Goal: Information Seeking & Learning: Learn about a topic

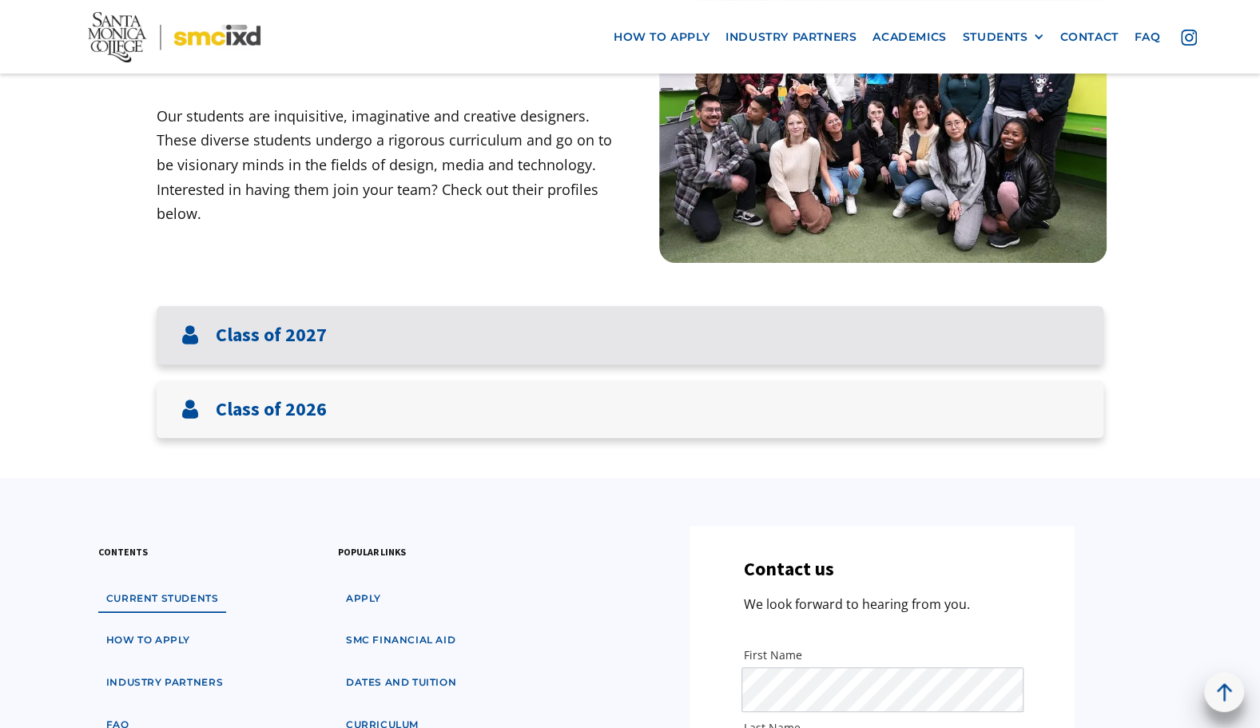
click at [299, 338] on h3 "Class of 2027" at bounding box center [271, 334] width 111 height 23
click at [220, 342] on h3 "Class of 2027" at bounding box center [271, 334] width 111 height 23
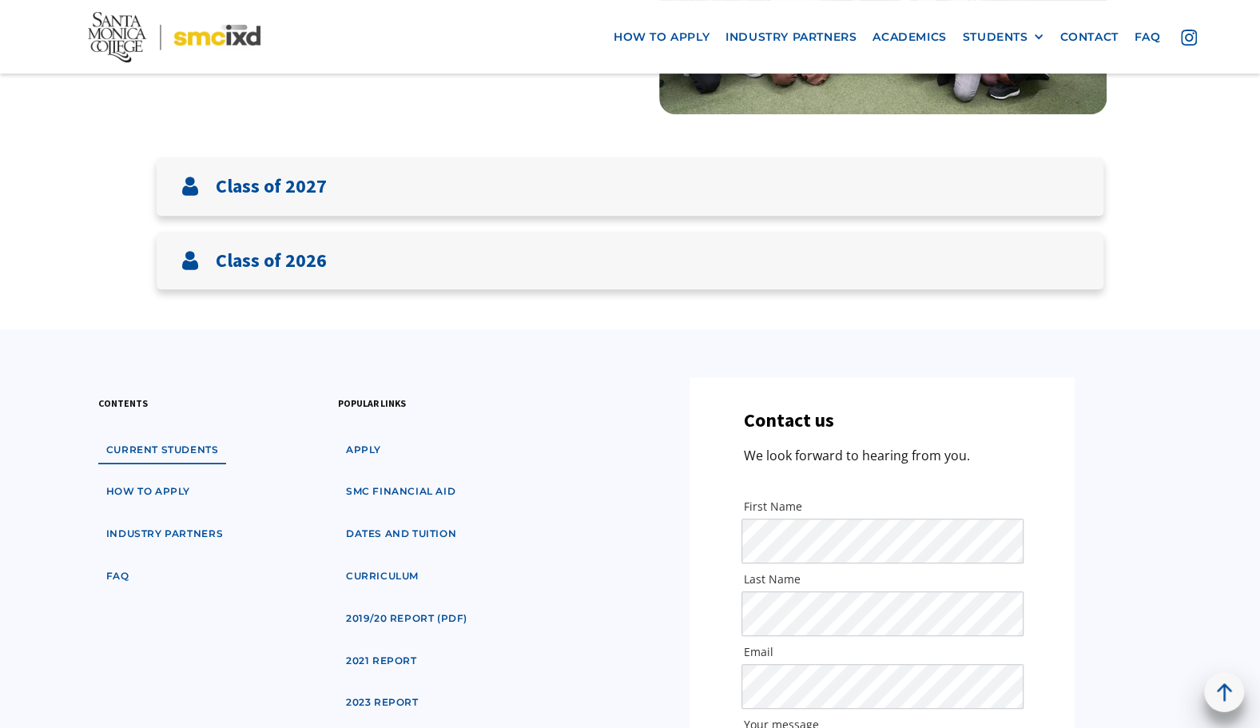
scroll to position [319, 0]
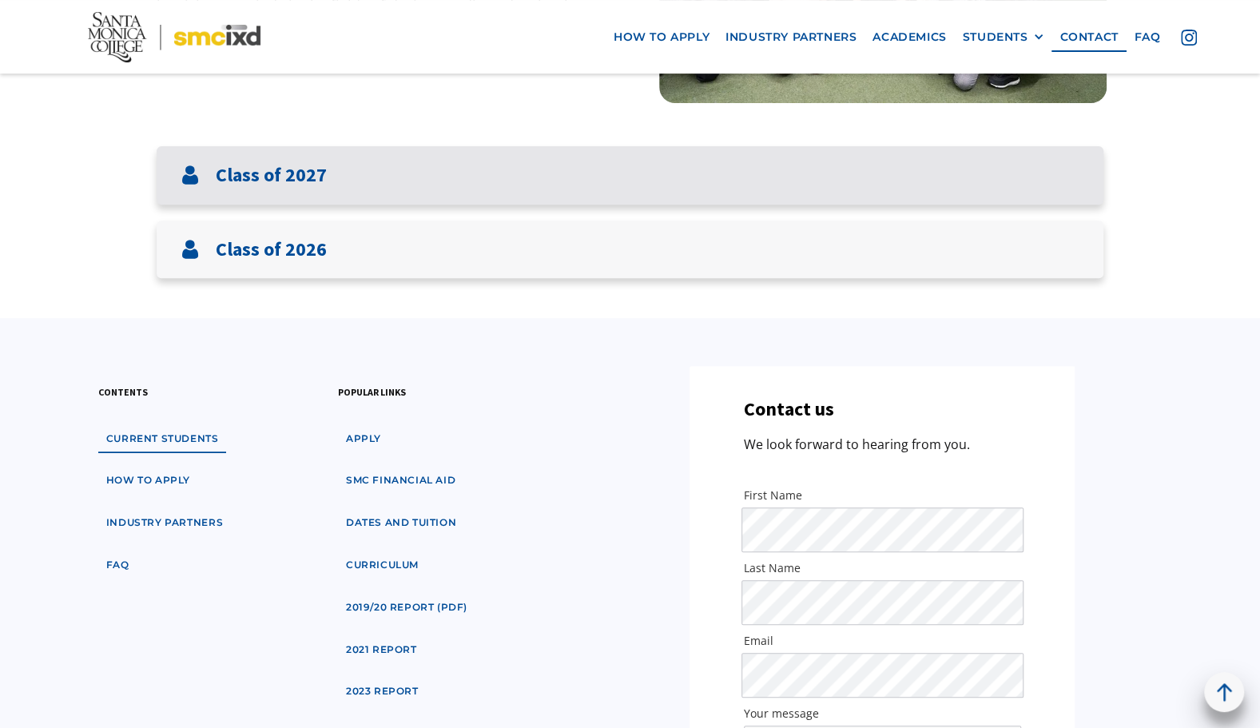
click at [266, 161] on div "Class of 2027" at bounding box center [630, 175] width 946 height 58
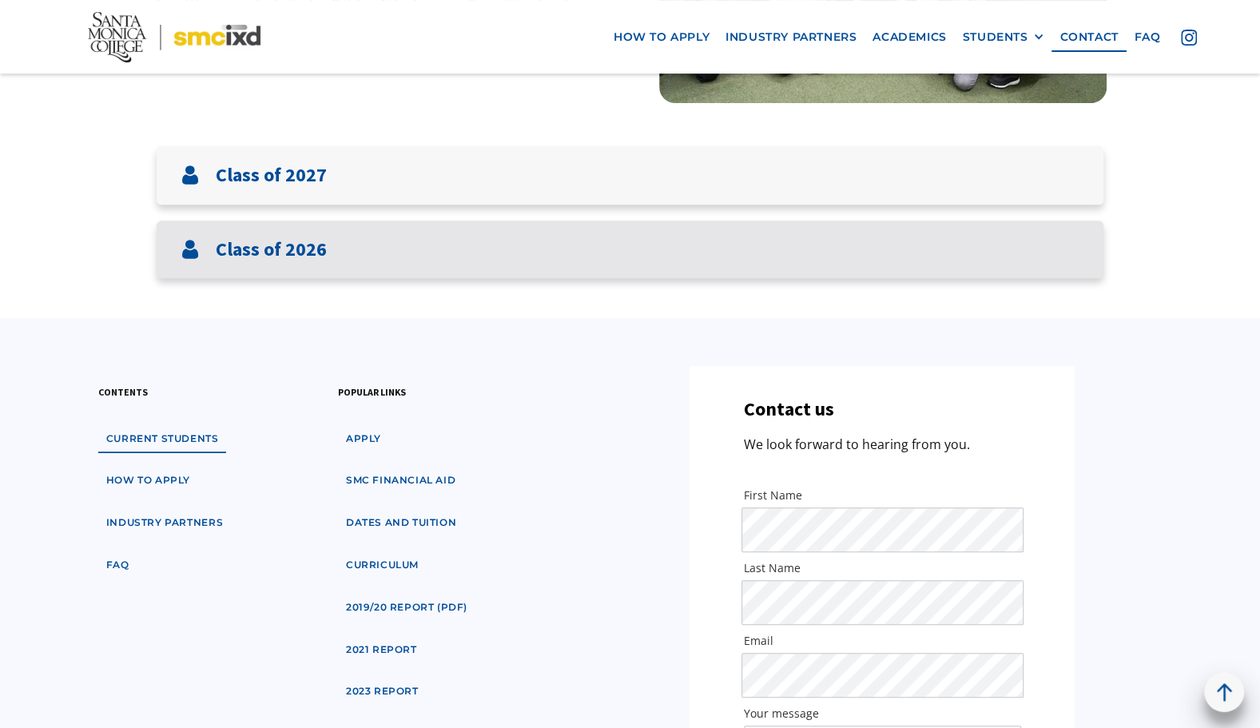
click at [278, 244] on h3 "Class of 2026" at bounding box center [271, 249] width 111 height 23
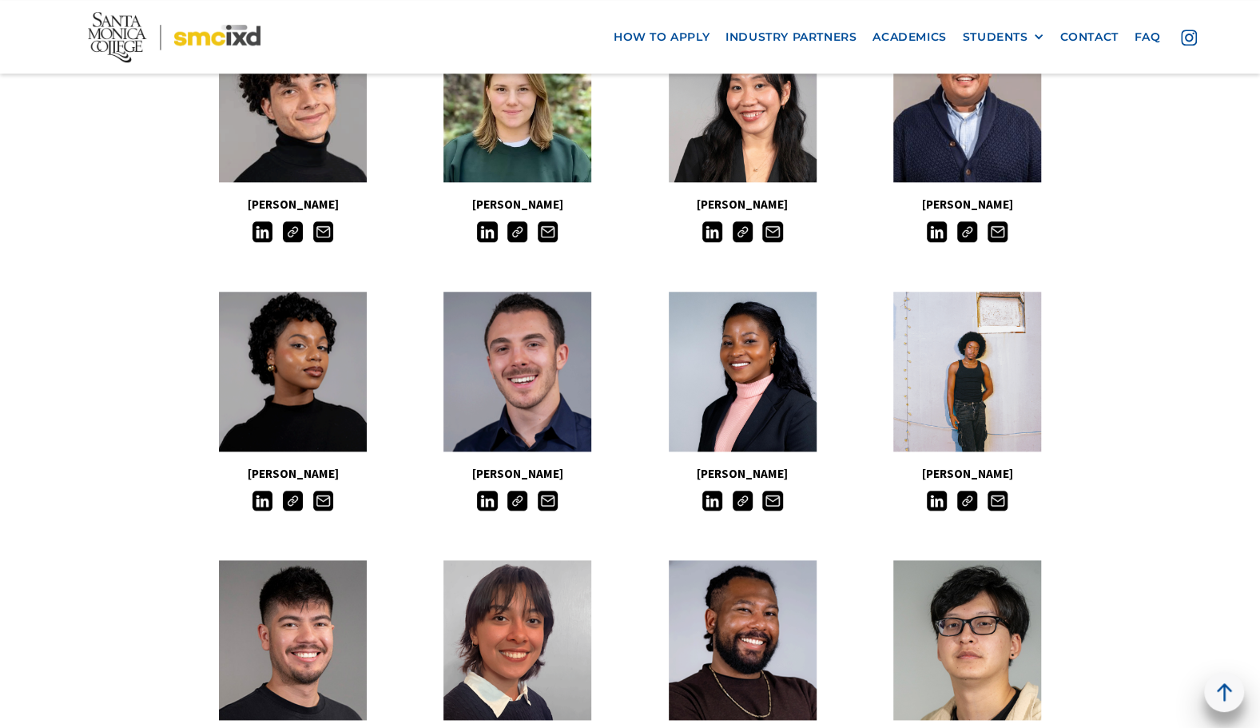
scroll to position [1278, 0]
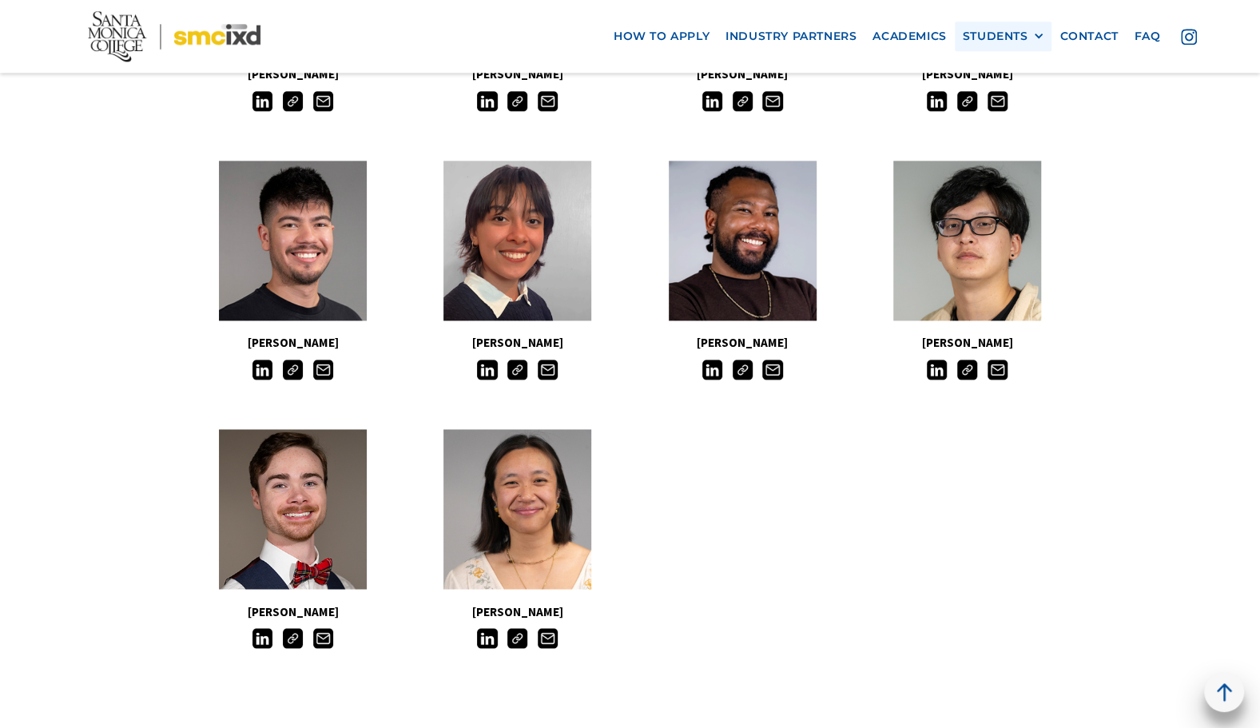
click at [1021, 34] on div "STUDENTS" at bounding box center [994, 37] width 65 height 14
click at [1169, 299] on main "Meet The Students Our students are inquisitive, imaginative and creative design…" at bounding box center [630, 241] width 1260 height 2817
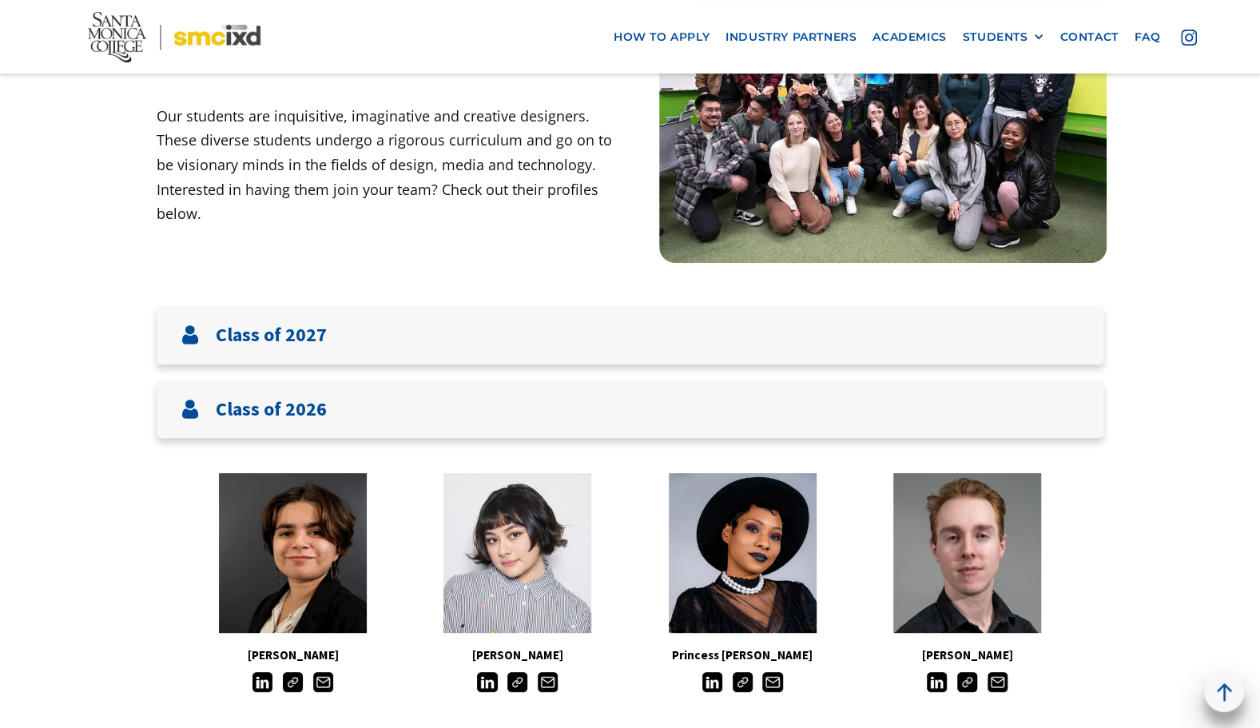
scroll to position [0, 0]
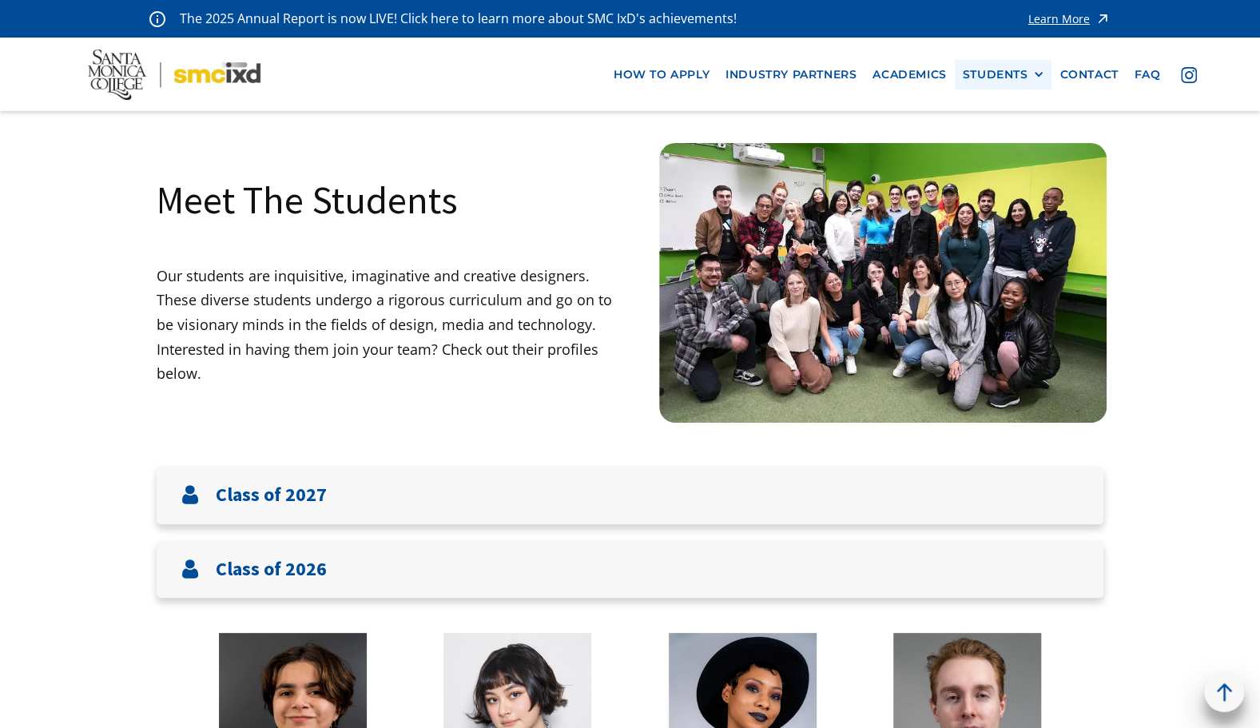
click at [1024, 78] on div "STUDENTS" at bounding box center [994, 75] width 65 height 14
click at [1008, 162] on link "Alumni" at bounding box center [1034, 163] width 144 height 30
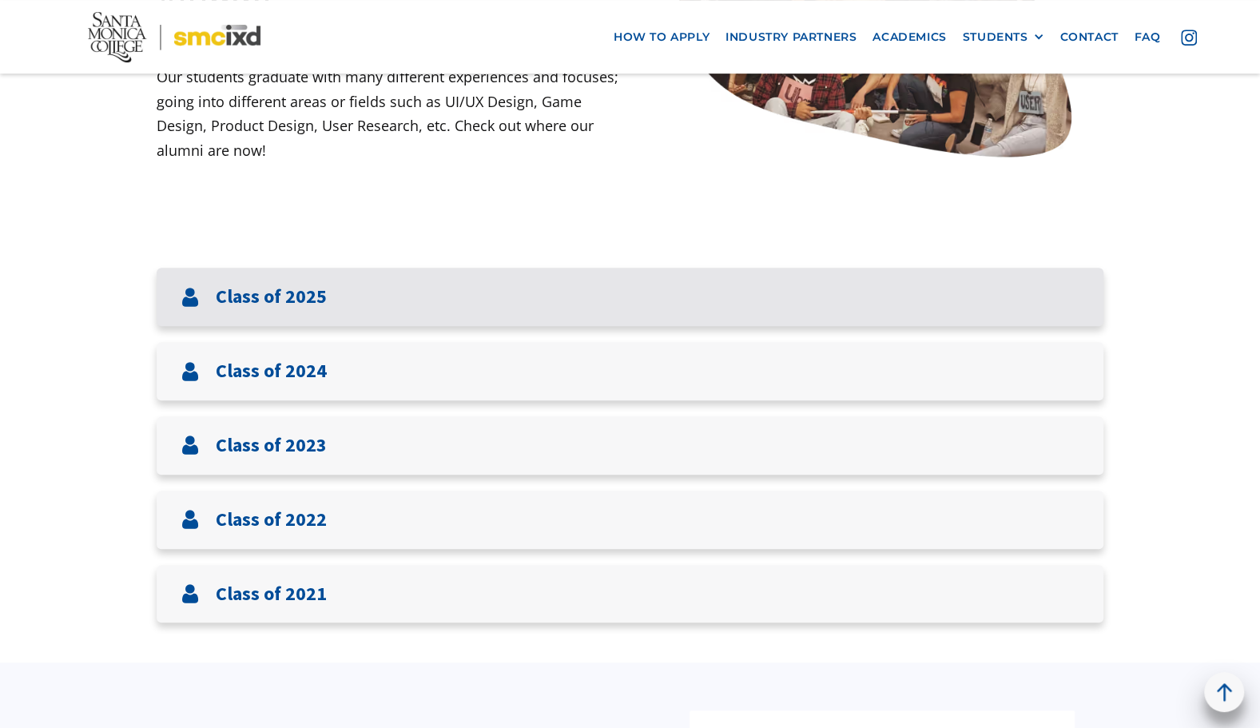
scroll to position [639, 0]
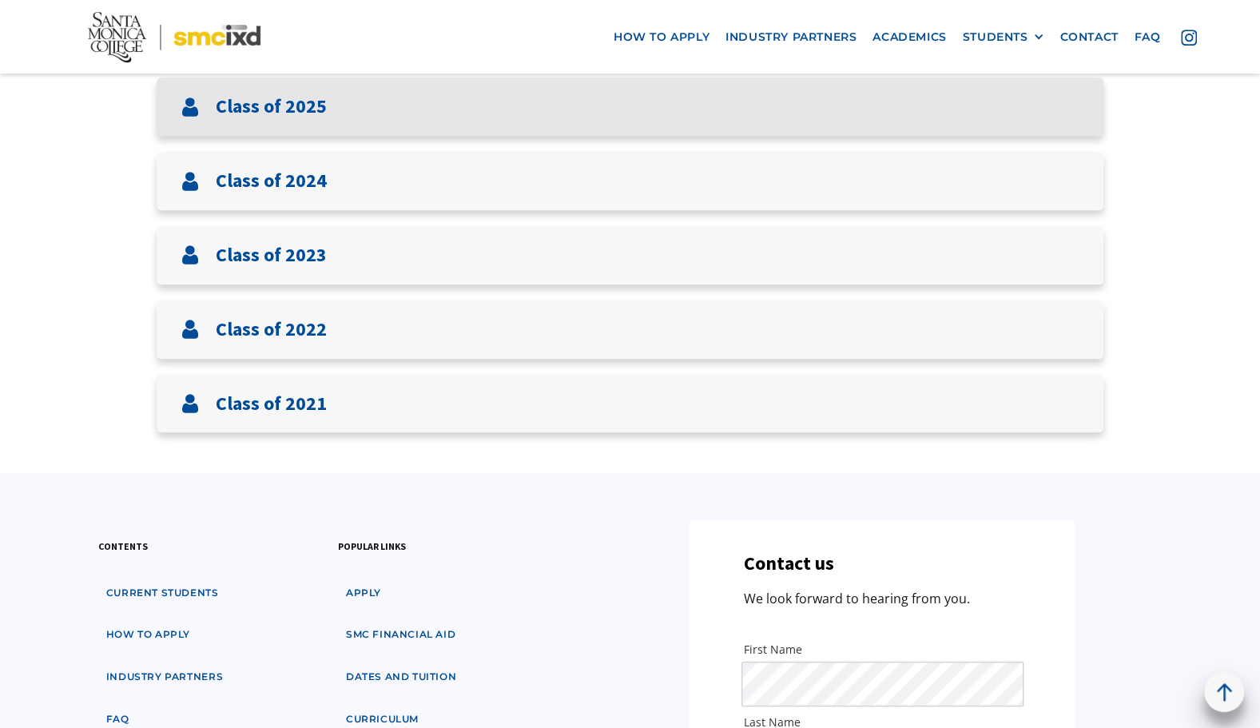
click at [272, 121] on div "Class of 2025" at bounding box center [630, 106] width 946 height 58
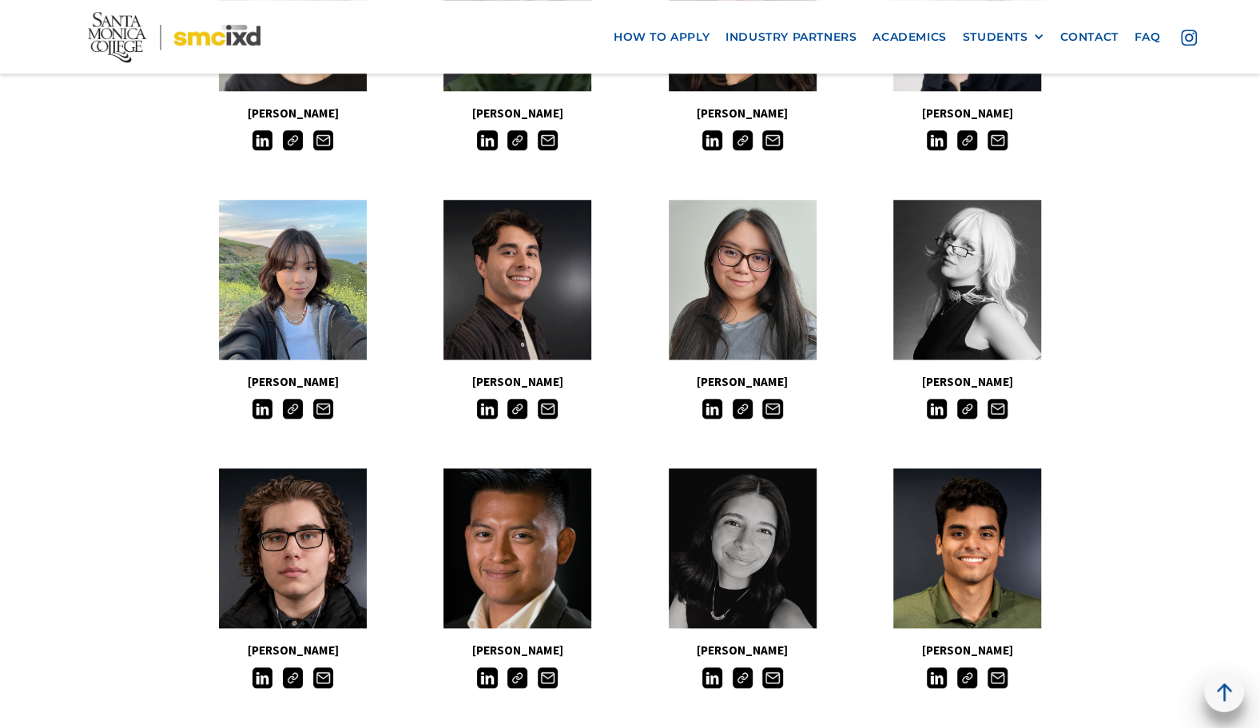
scroll to position [958, 0]
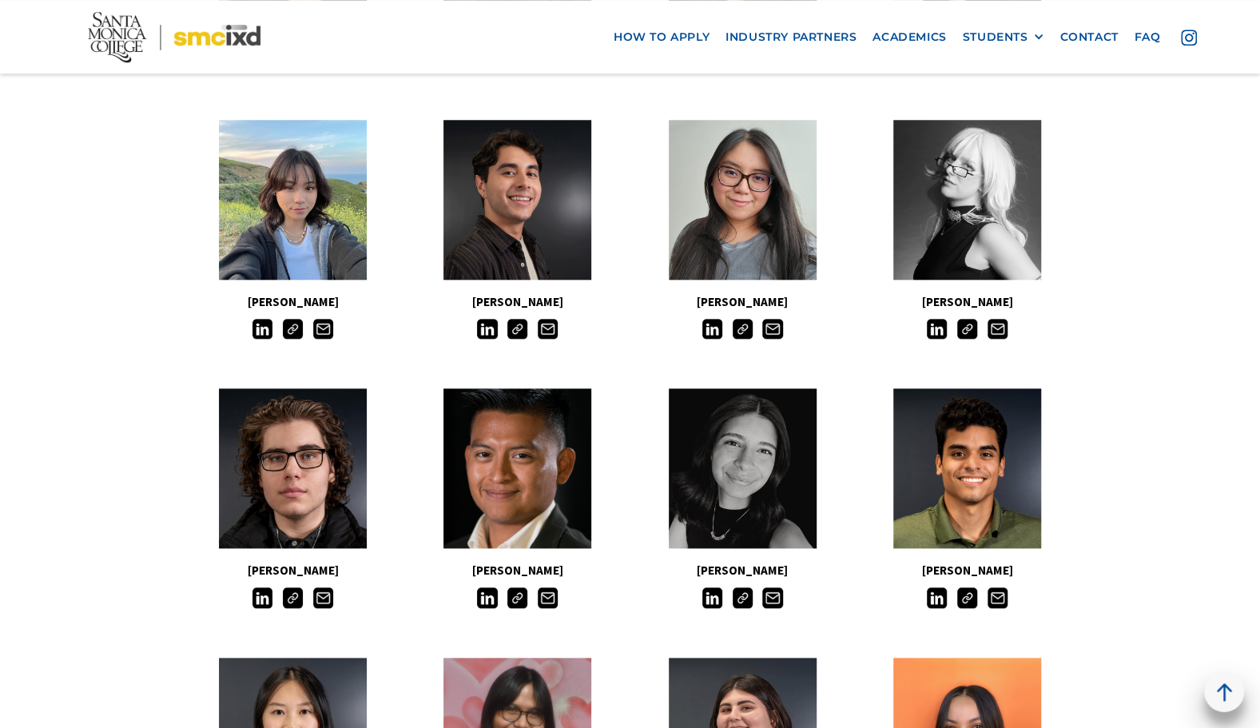
click at [516, 334] on img at bounding box center [517, 329] width 20 height 20
click at [744, 331] on img at bounding box center [742, 329] width 20 height 20
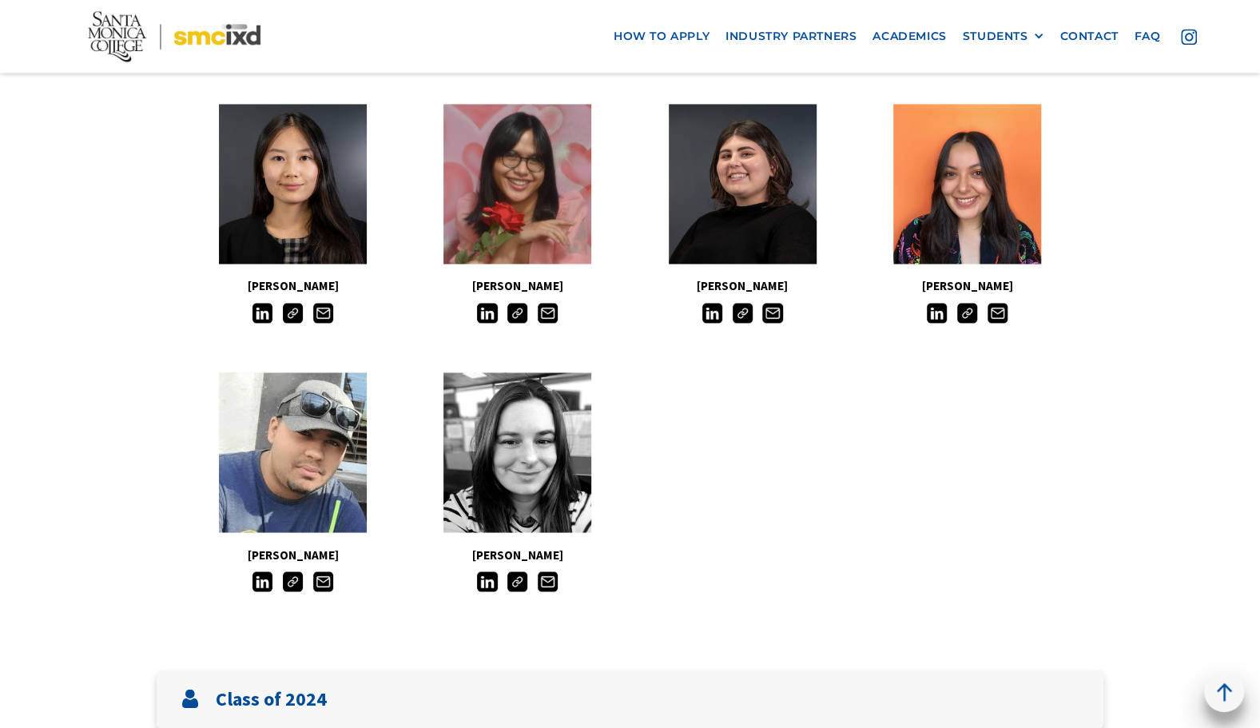
scroll to position [1518, 0]
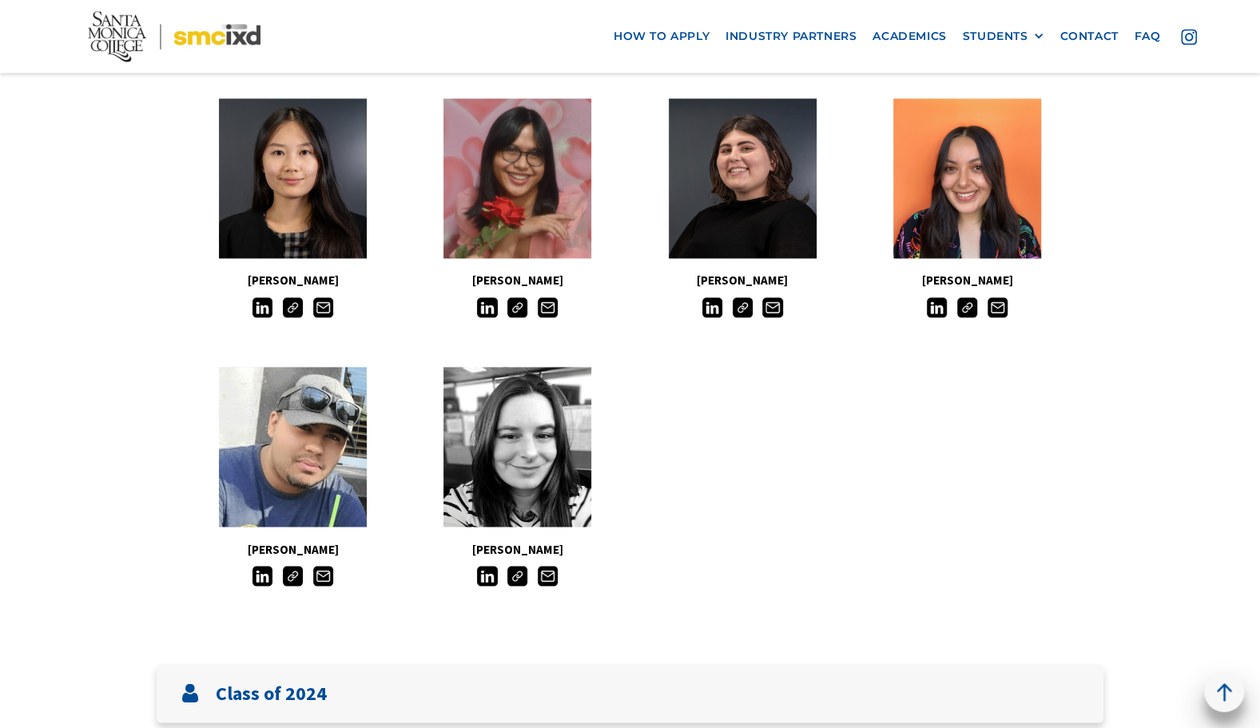
click at [518, 310] on img at bounding box center [517, 307] width 20 height 20
click at [513, 580] on img at bounding box center [517, 575] width 20 height 20
click at [518, 588] on div "Carey Corrow" at bounding box center [517, 476] width 224 height 235
click at [516, 573] on img at bounding box center [517, 575] width 20 height 20
click at [518, 581] on img at bounding box center [517, 575] width 20 height 20
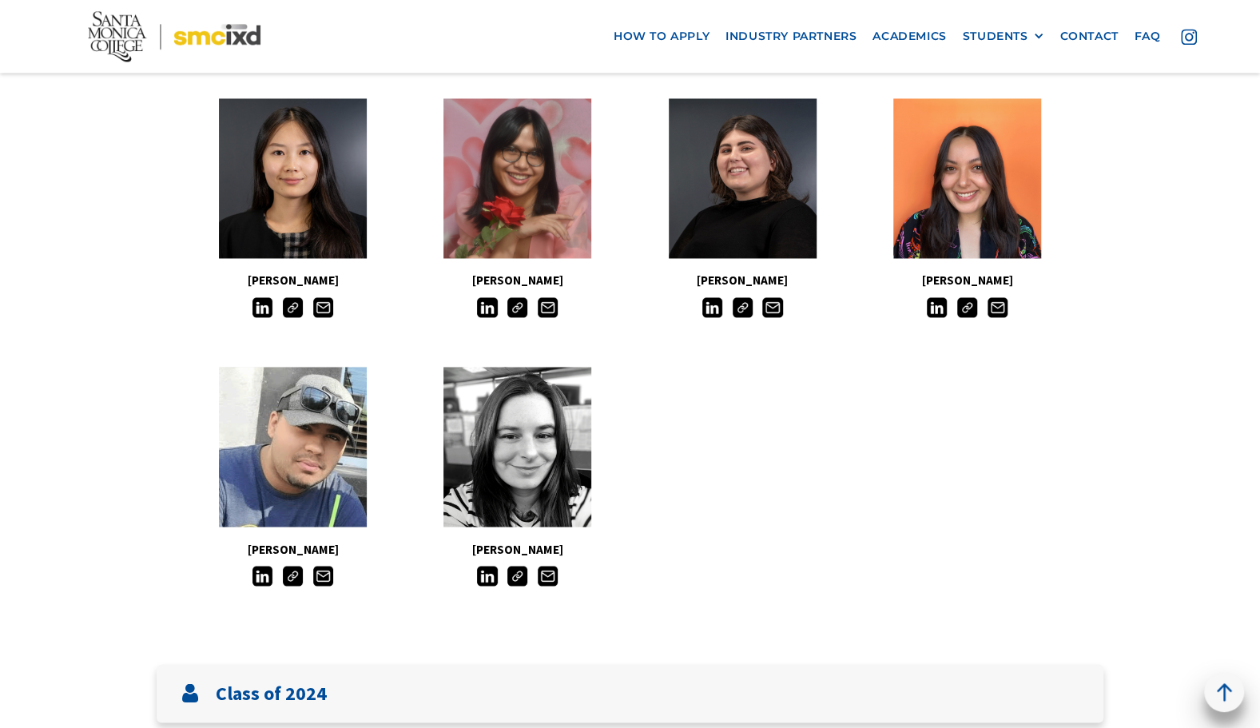
click at [971, 305] on img at bounding box center [967, 307] width 20 height 20
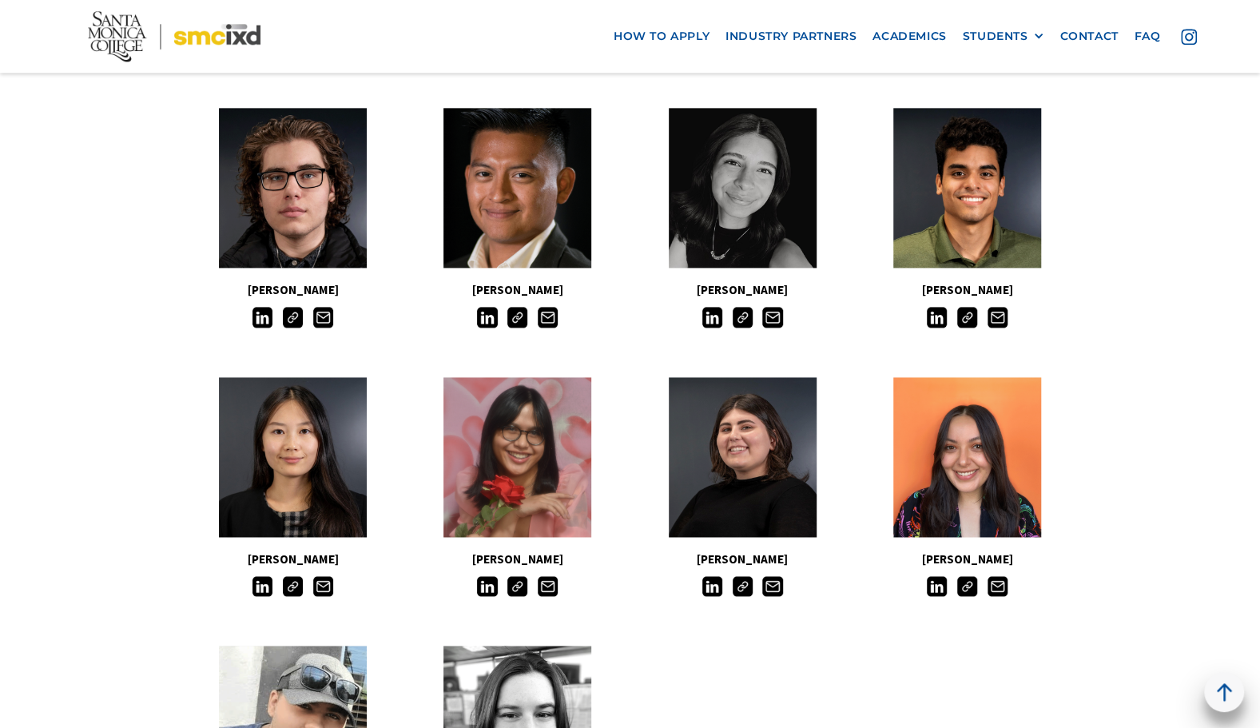
scroll to position [1198, 0]
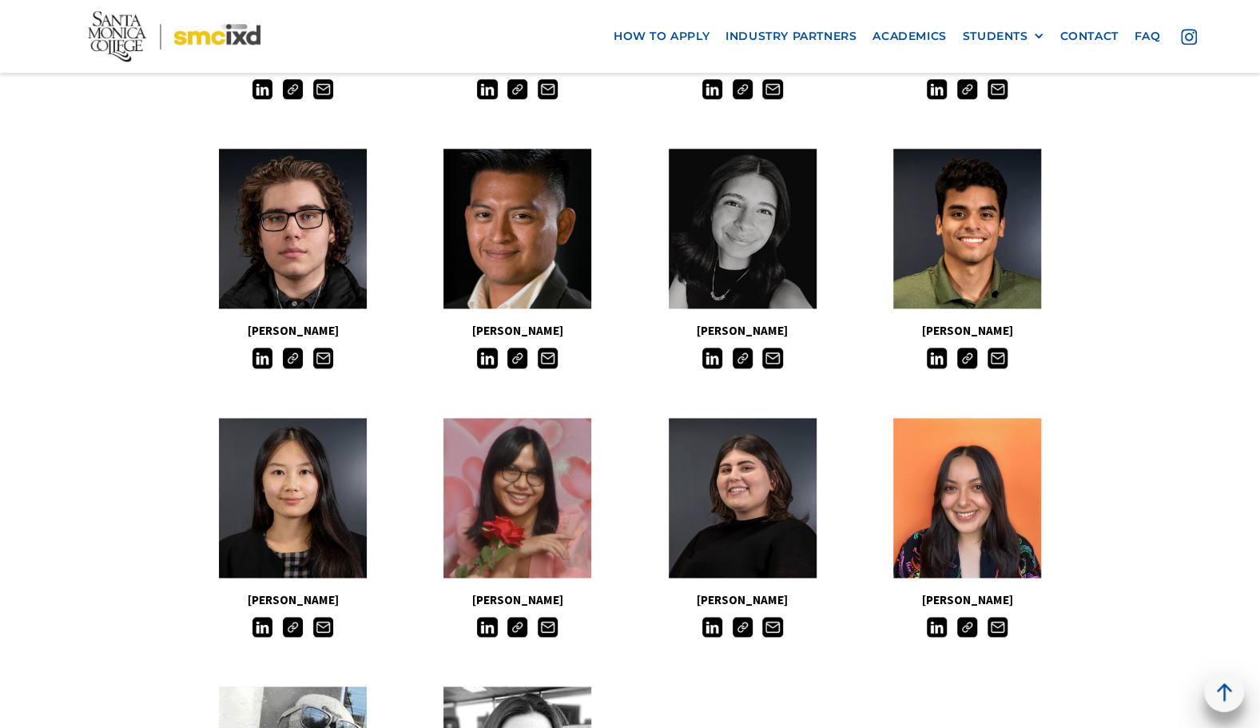
click at [296, 367] on img at bounding box center [293, 357] width 20 height 20
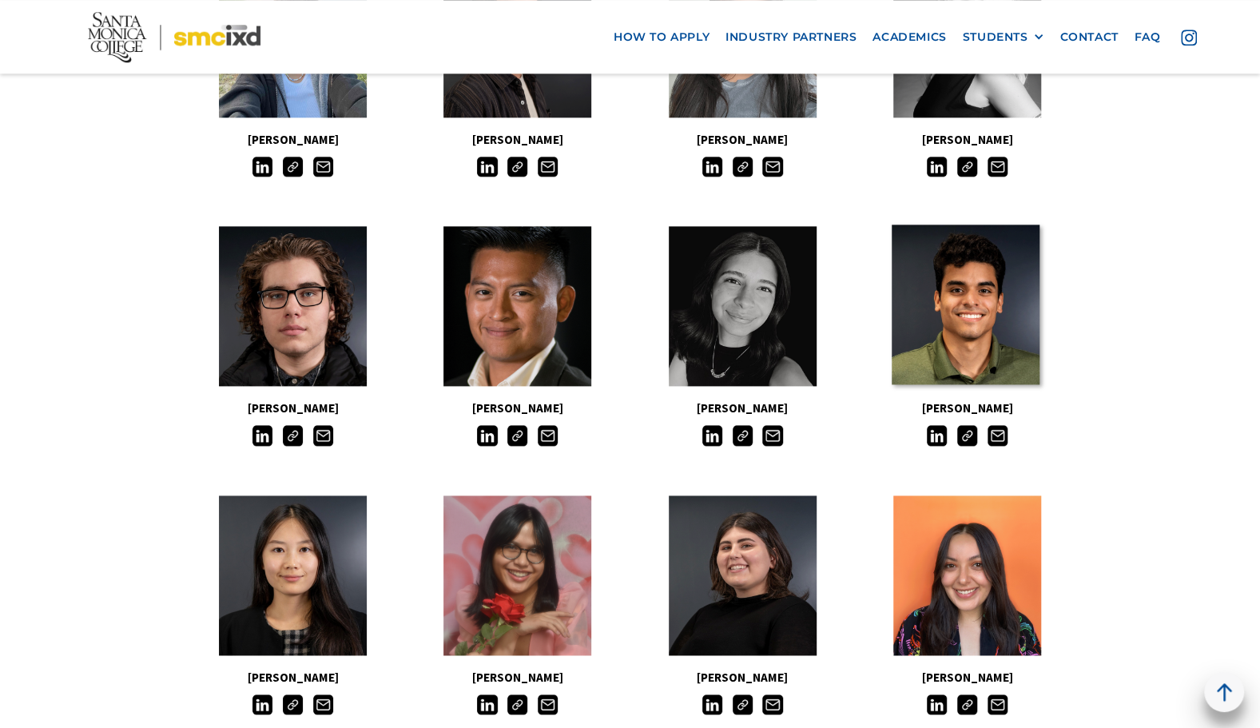
scroll to position [1118, 0]
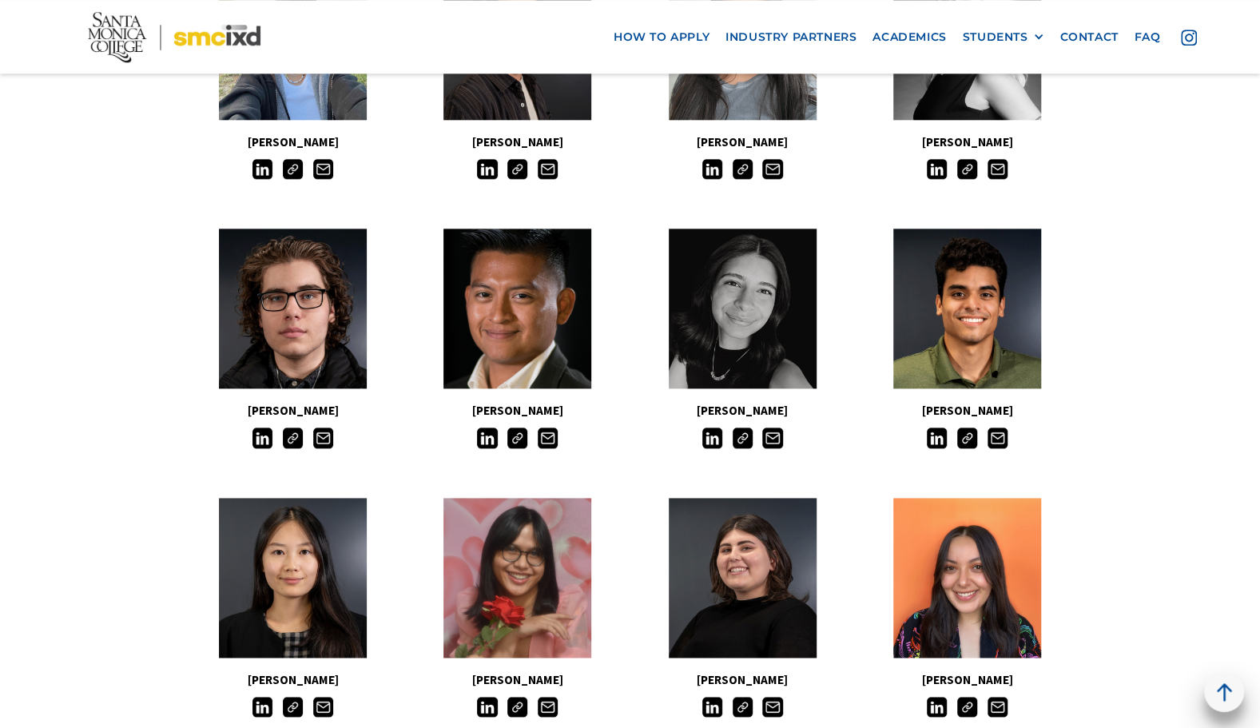
click at [969, 442] on img at bounding box center [967, 437] width 20 height 20
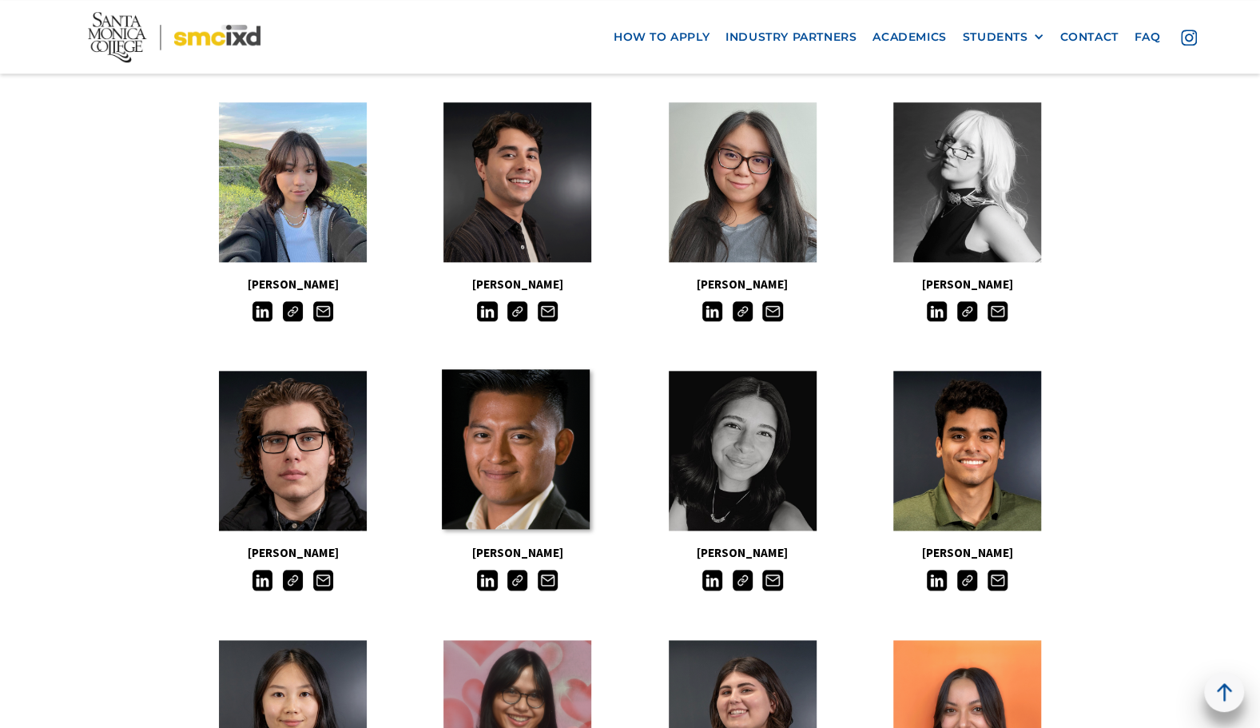
scroll to position [958, 0]
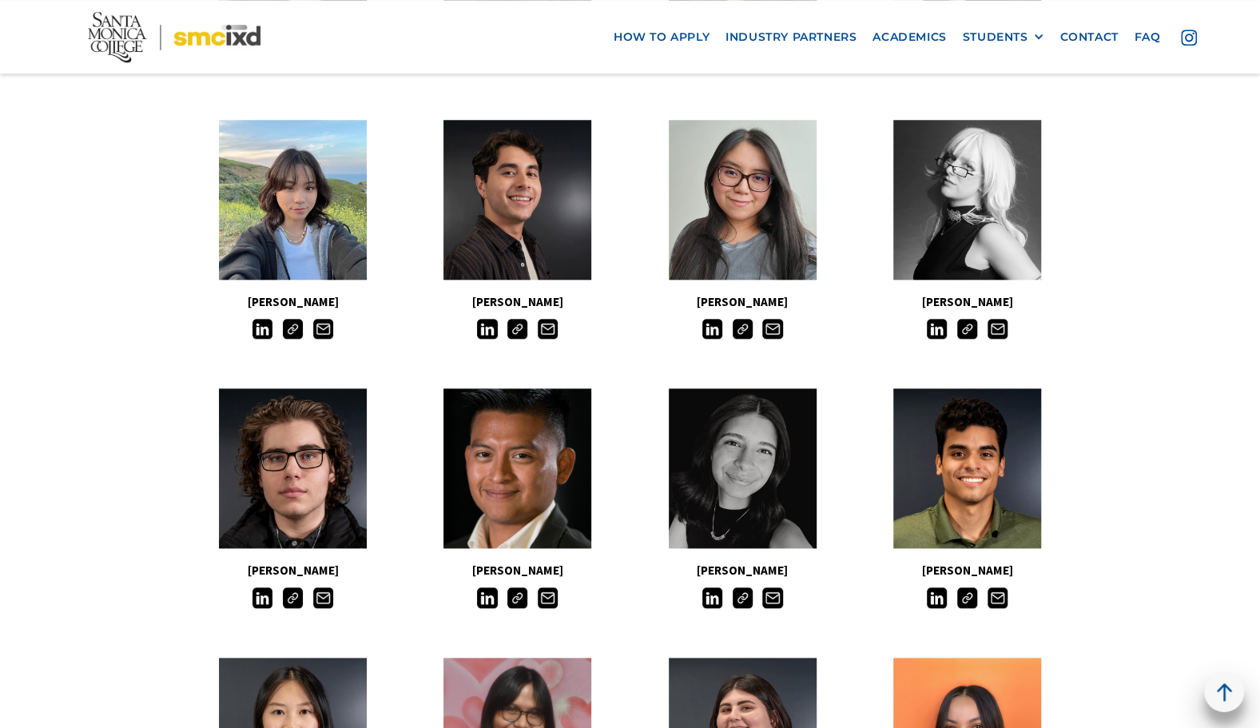
click at [289, 328] on img at bounding box center [293, 329] width 20 height 20
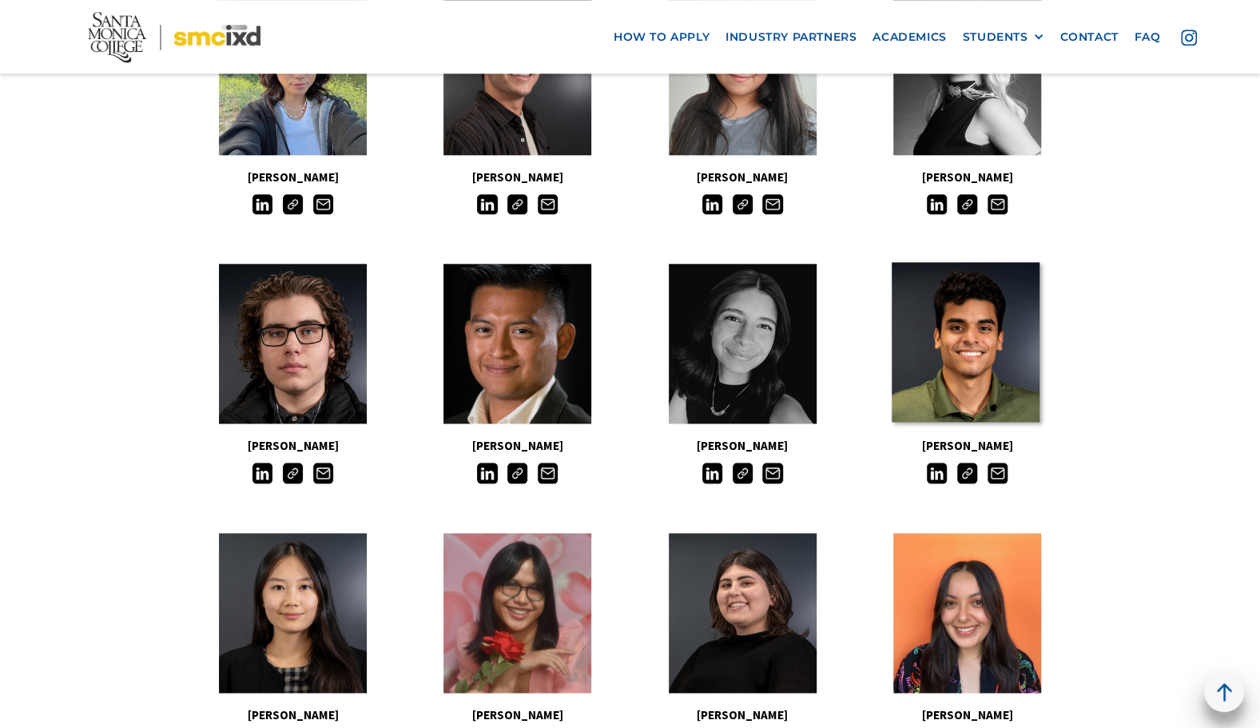
scroll to position [1118, 0]
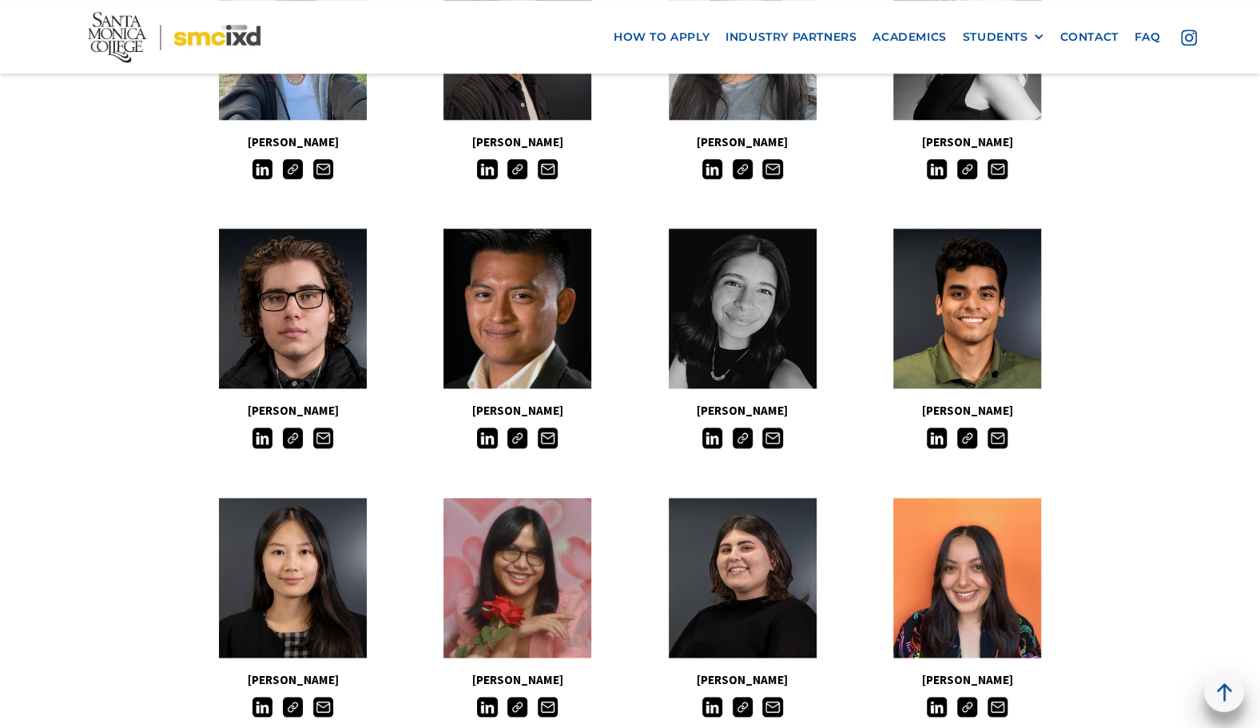
click at [971, 179] on img at bounding box center [967, 169] width 20 height 20
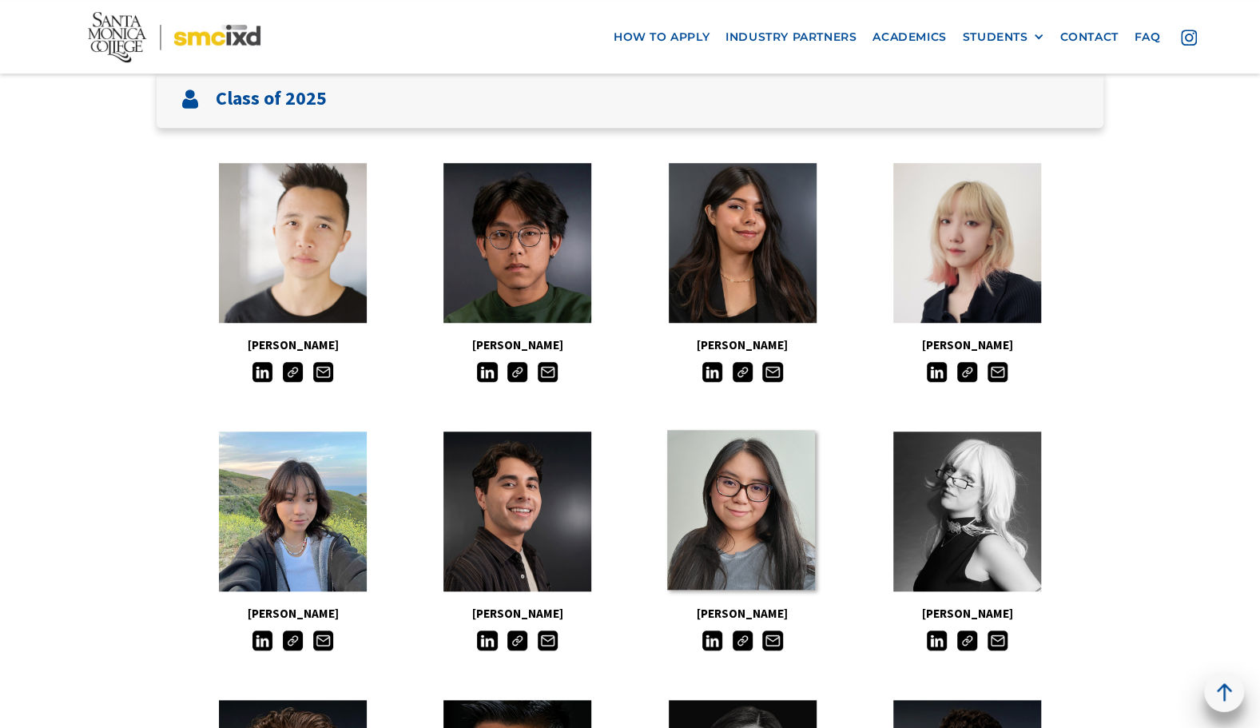
scroll to position [639, 0]
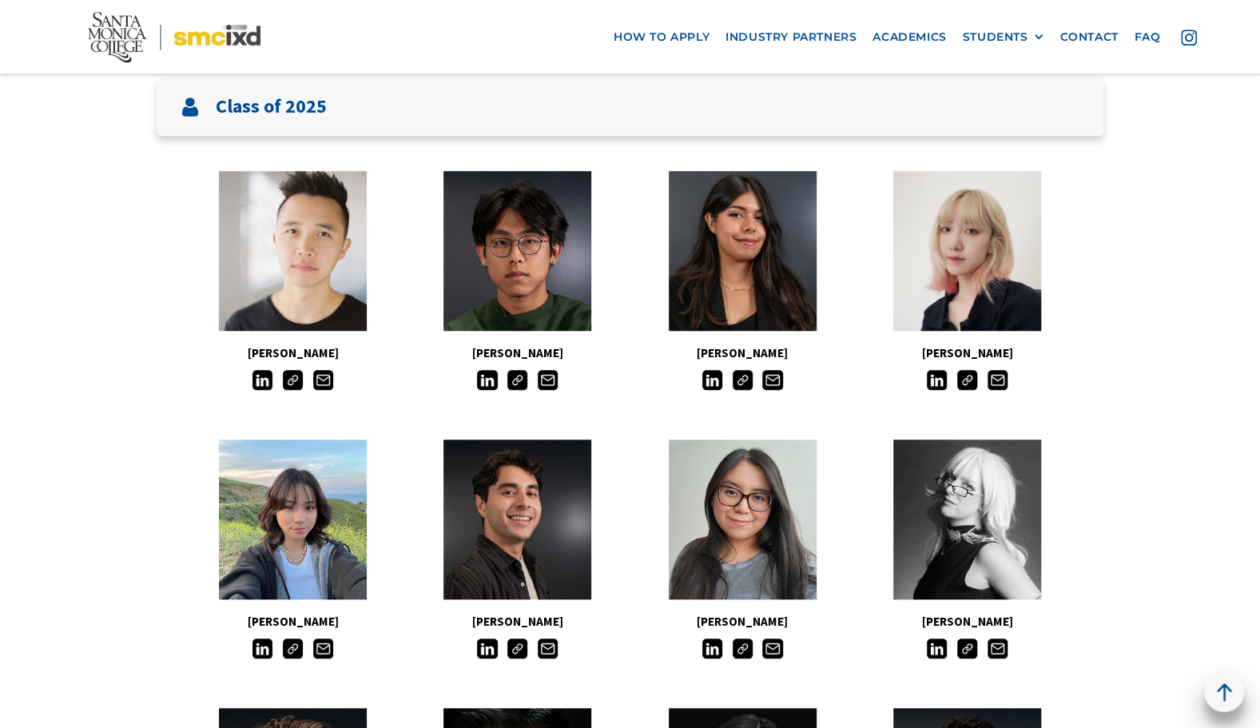
click at [300, 383] on img at bounding box center [293, 380] width 20 height 20
click at [515, 380] on img at bounding box center [517, 380] width 20 height 20
